Goal: Information Seeking & Learning: Learn about a topic

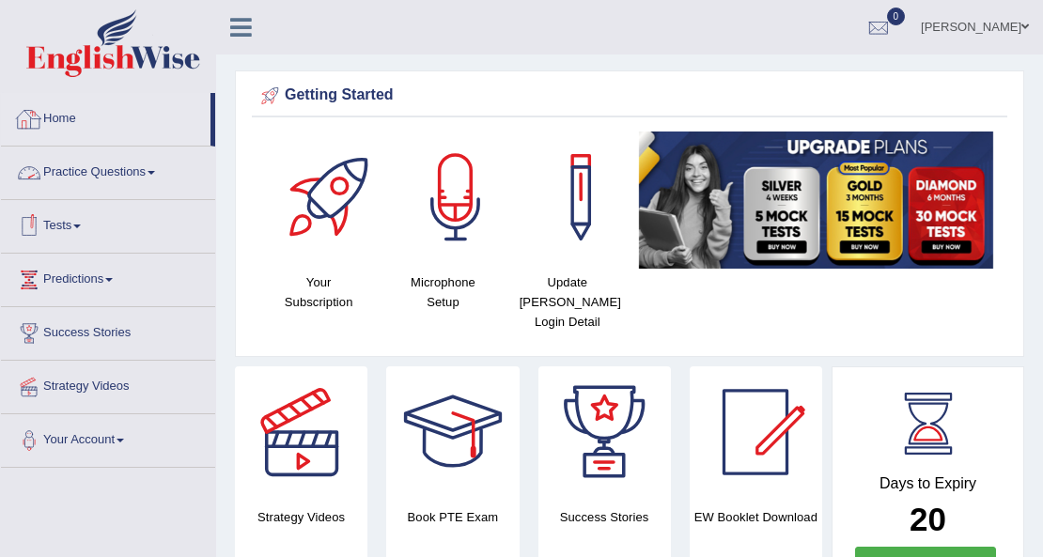
click at [126, 177] on link "Practice Questions" at bounding box center [108, 170] width 214 height 47
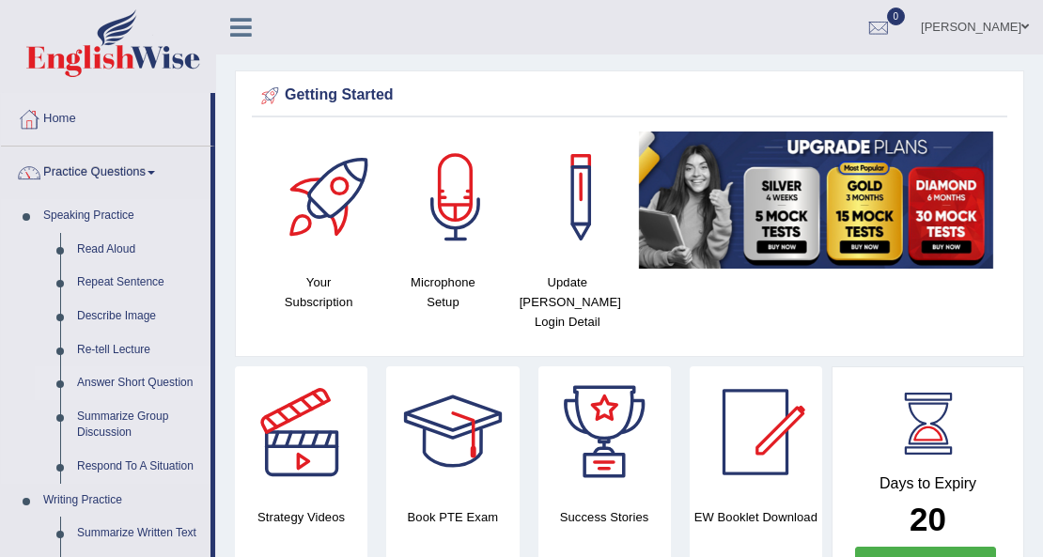
click at [124, 383] on link "Answer Short Question" at bounding box center [140, 384] width 142 height 34
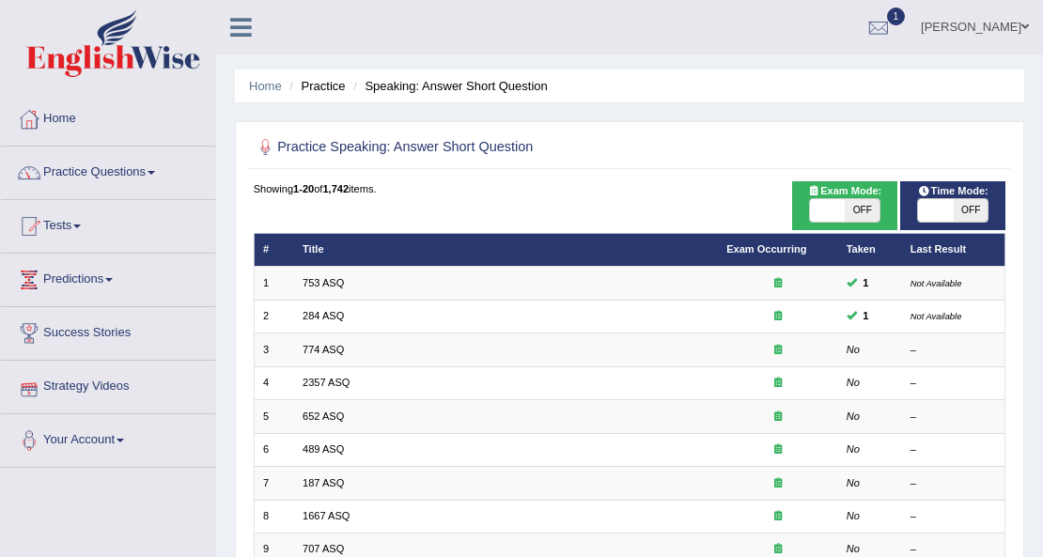
click at [954, 206] on span "OFF" at bounding box center [971, 210] width 35 height 23
checkbox input "true"
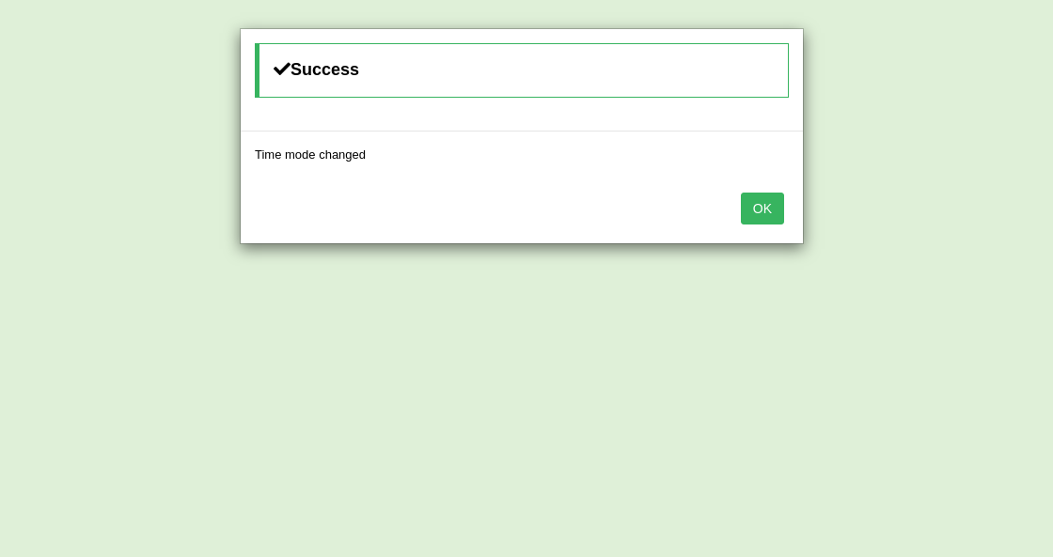
click at [778, 207] on button "OK" at bounding box center [762, 209] width 43 height 32
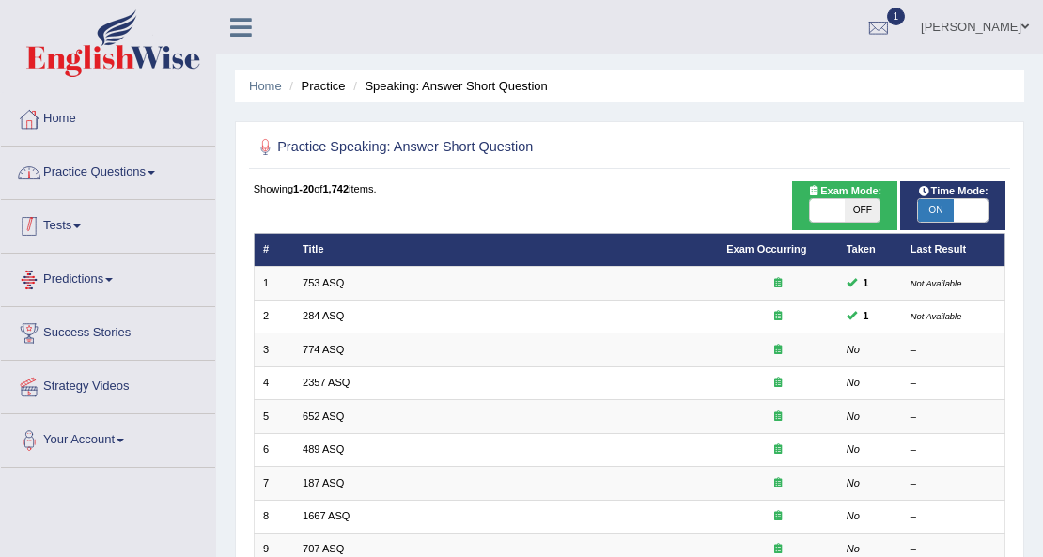
click at [133, 162] on link "Practice Questions" at bounding box center [108, 170] width 214 height 47
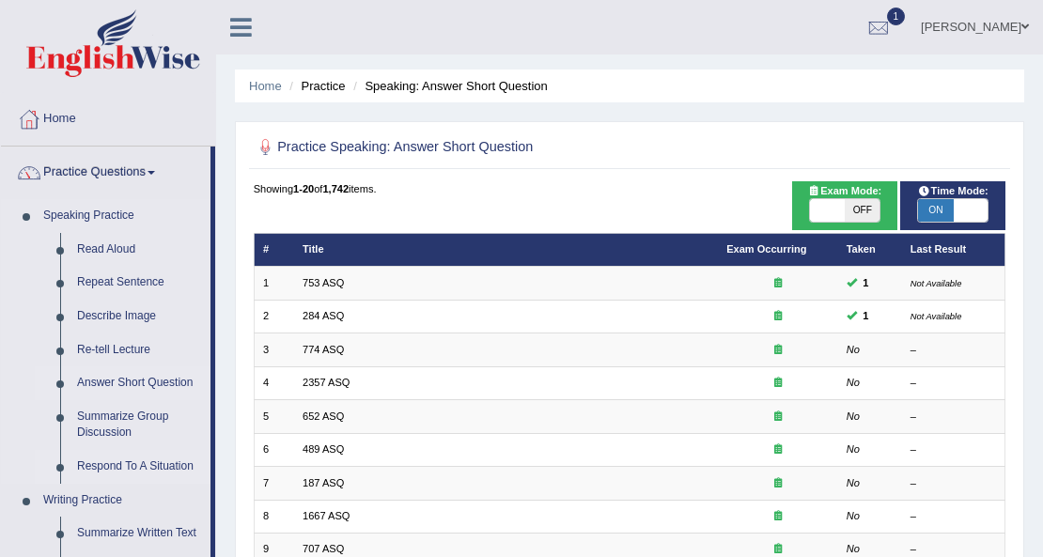
click at [164, 465] on link "Respond To A Situation" at bounding box center [140, 467] width 142 height 34
